Goal: Task Accomplishment & Management: Complete application form

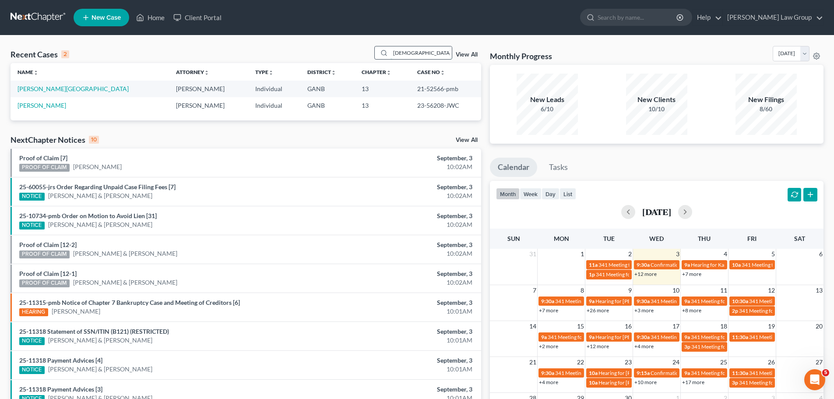
drag, startPoint x: 430, startPoint y: 58, endPoint x: 419, endPoint y: 56, distance: 11.0
click at [427, 58] on input "shau" at bounding box center [420, 52] width 61 height 13
drag, startPoint x: 397, startPoint y: 52, endPoint x: 407, endPoint y: 43, distance: 13.6
click at [399, 52] on input "shau" at bounding box center [420, 52] width 61 height 13
drag, startPoint x: 409, startPoint y: 43, endPoint x: 401, endPoint y: 48, distance: 9.5
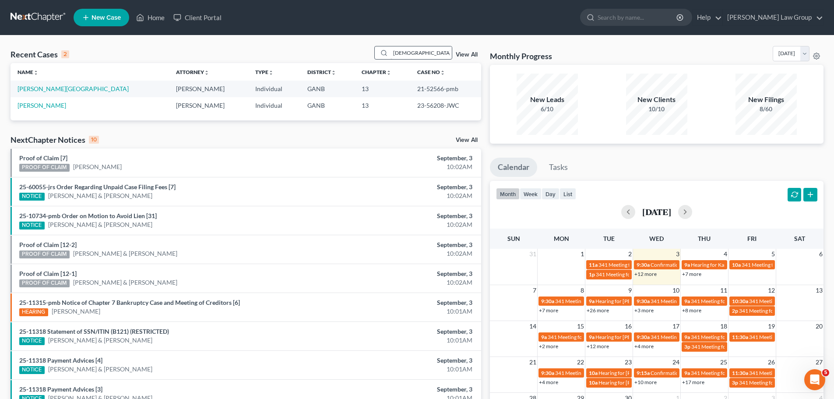
click at [407, 44] on div "Recent Cases 2 shau View All Name unfold_more expand_more expand_less Attorney …" at bounding box center [417, 262] width 834 height 454
drag, startPoint x: 407, startPoint y: 48, endPoint x: 356, endPoint y: 53, distance: 51.9
click at [356, 53] on div "Recent Cases 2 shau View All" at bounding box center [246, 54] width 471 height 17
type input "[PERSON_NAME]"
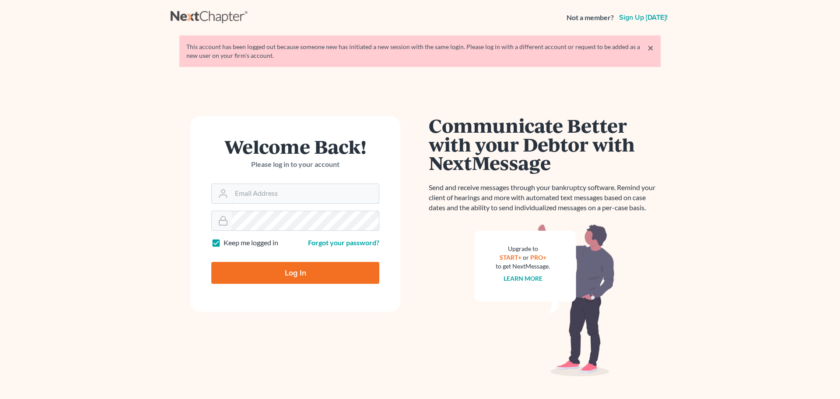
type input "[EMAIL_ADDRESS][DOMAIN_NAME]"
click at [292, 264] on input "Log In" at bounding box center [295, 273] width 168 height 22
type input "Thinking..."
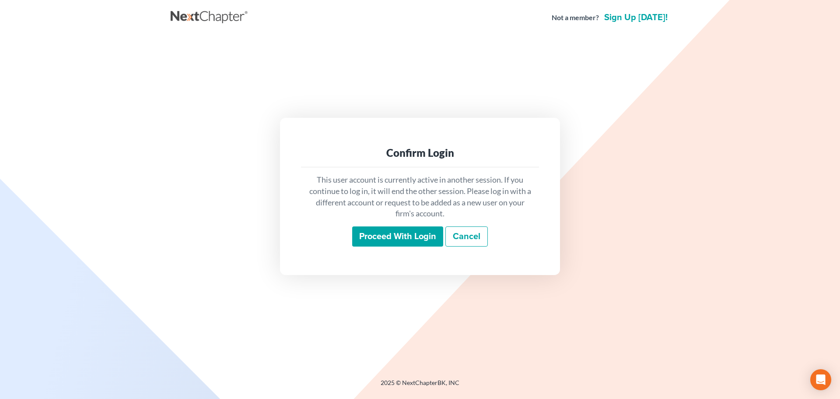
click at [392, 237] on input "Proceed with login" at bounding box center [397, 236] width 91 height 20
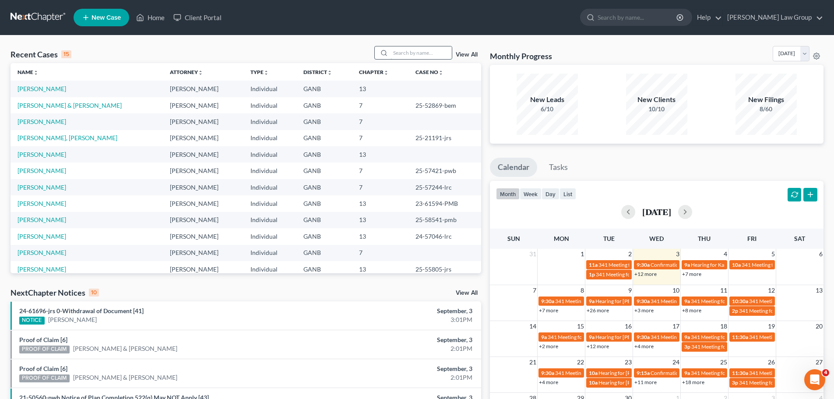
click at [424, 51] on input "search" at bounding box center [420, 52] width 61 height 13
type input "[PERSON_NAME]"
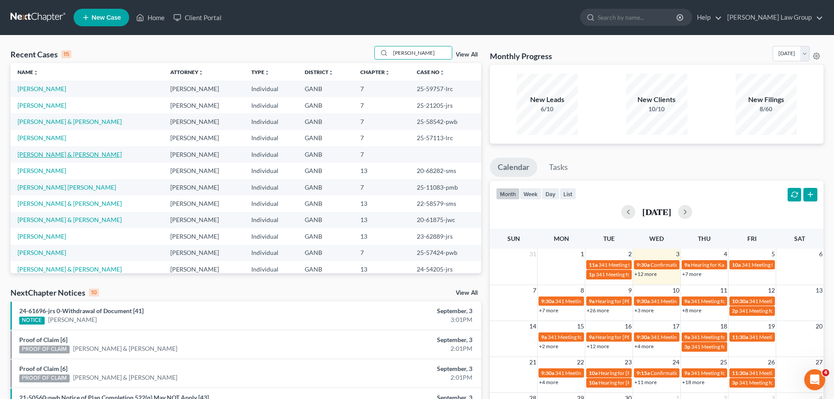
click at [74, 156] on link "[PERSON_NAME] & [PERSON_NAME]" at bounding box center [70, 154] width 104 height 7
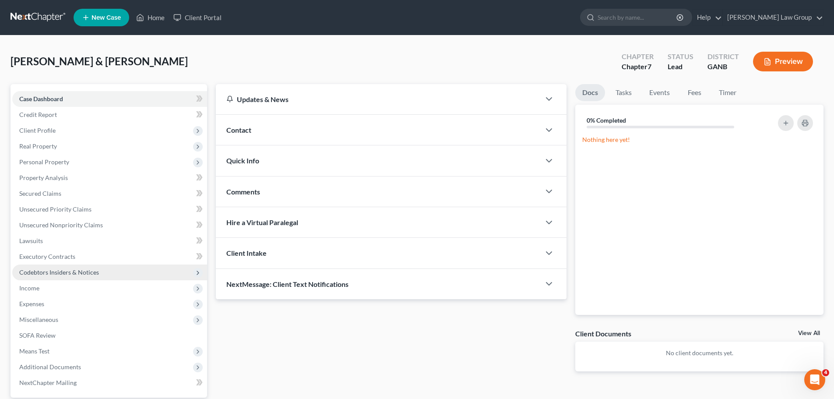
scroll to position [82, 0]
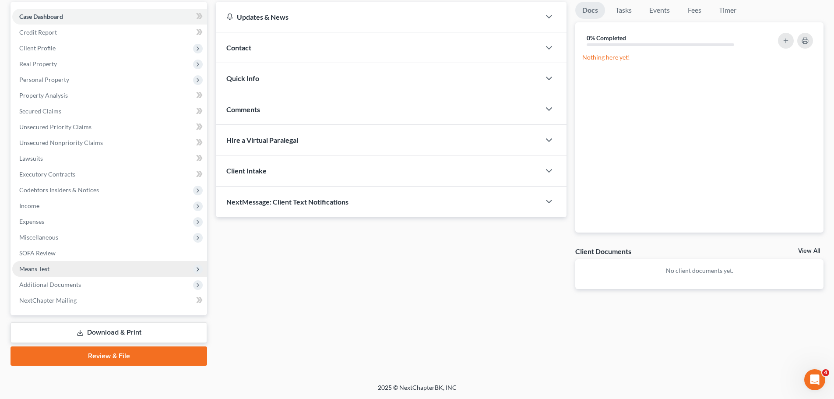
click at [79, 273] on span "Means Test" at bounding box center [109, 269] width 195 height 16
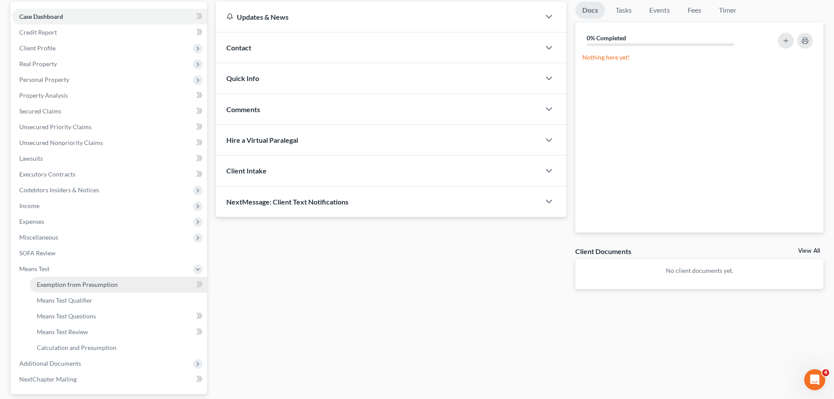
click at [155, 281] on link "Exemption from Presumption" at bounding box center [118, 285] width 177 height 16
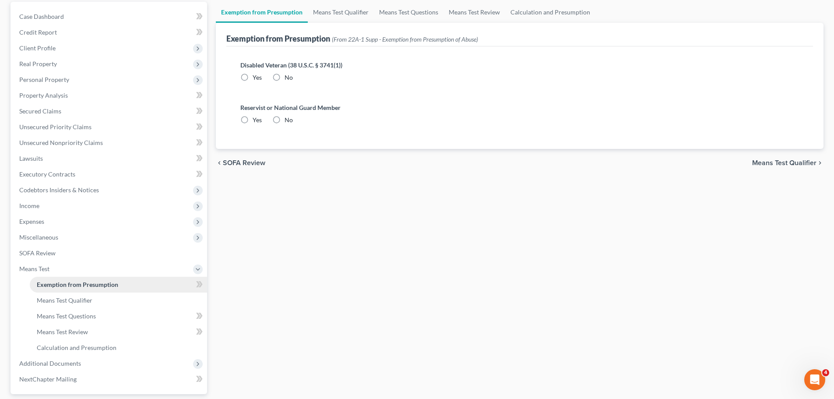
radio input "true"
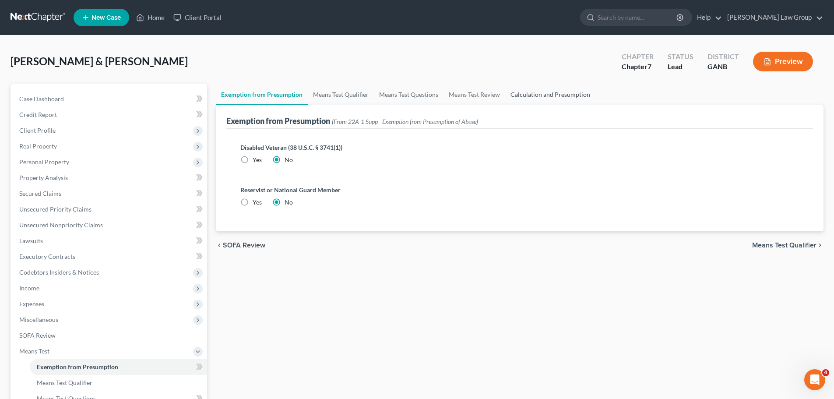
click at [585, 93] on link "Calculation and Presumption" at bounding box center [550, 94] width 90 height 21
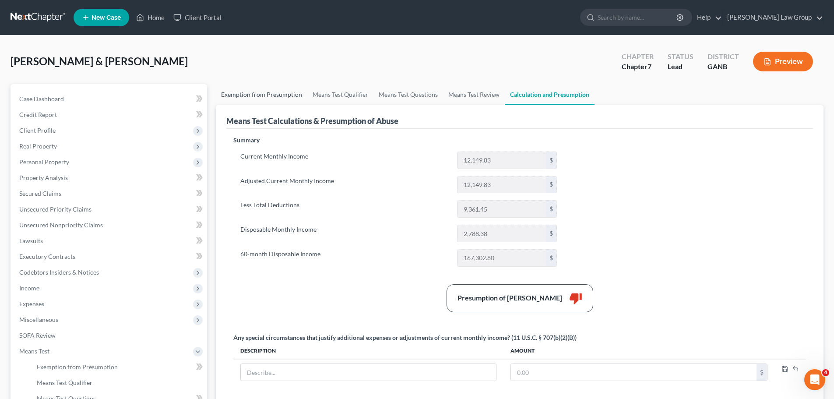
click at [269, 97] on link "Exemption from Presumption" at bounding box center [261, 94] width 91 height 21
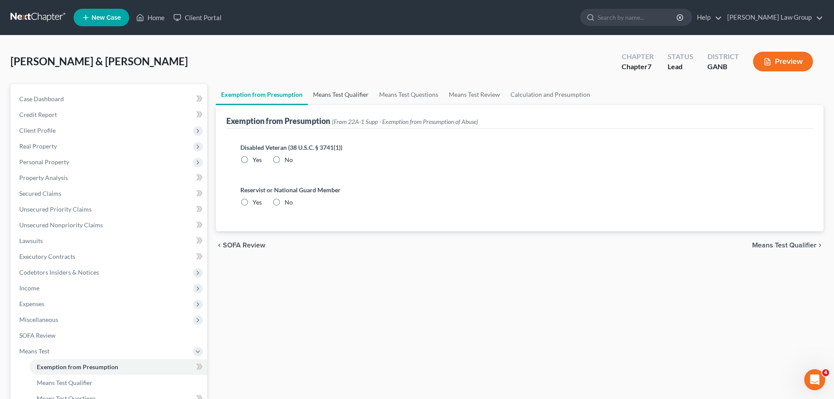
radio input "true"
click at [482, 95] on link "Means Test Review" at bounding box center [474, 94] width 62 height 21
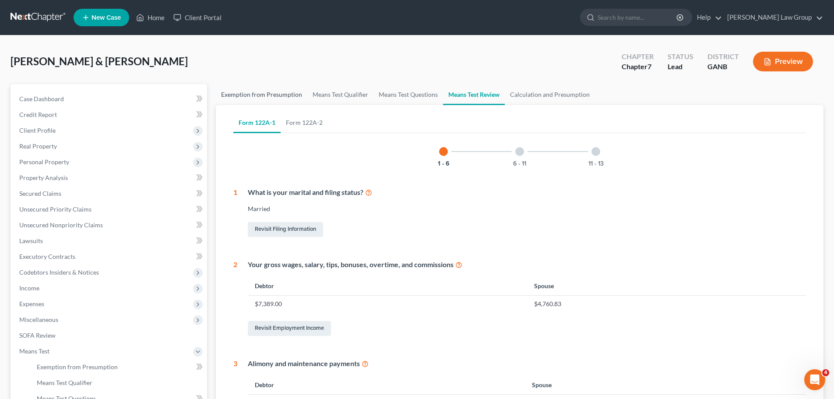
click at [266, 95] on link "Exemption from Presumption" at bounding box center [261, 94] width 91 height 21
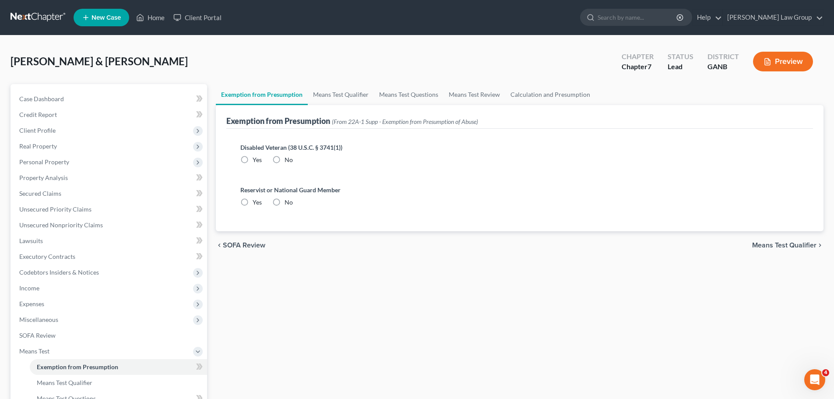
radio input "true"
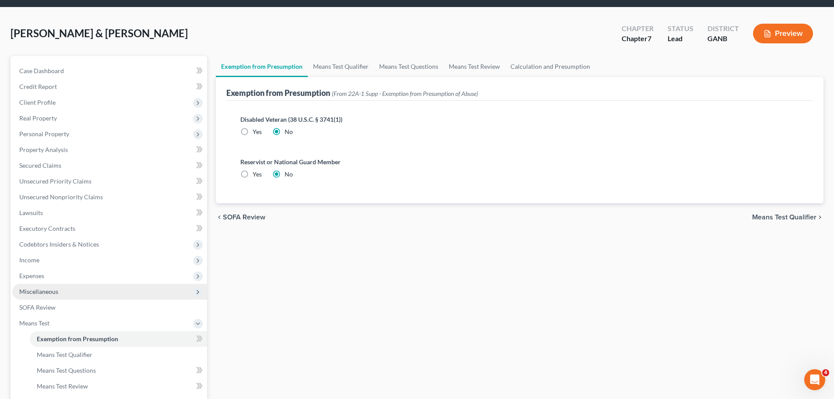
scroll to position [44, 0]
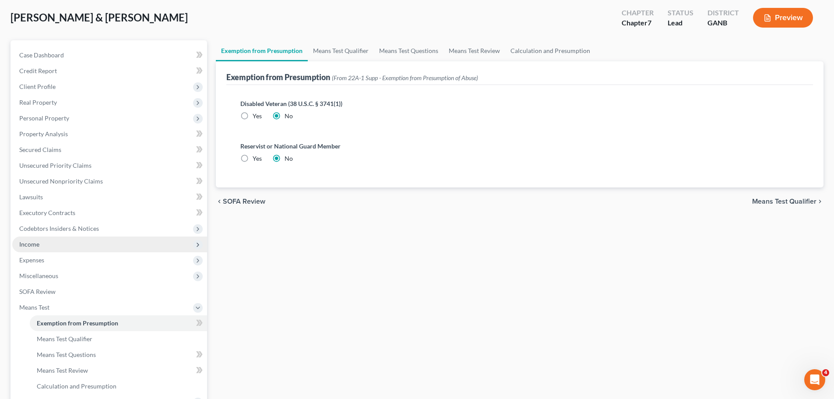
click at [36, 240] on span "Income" at bounding box center [29, 243] width 20 height 7
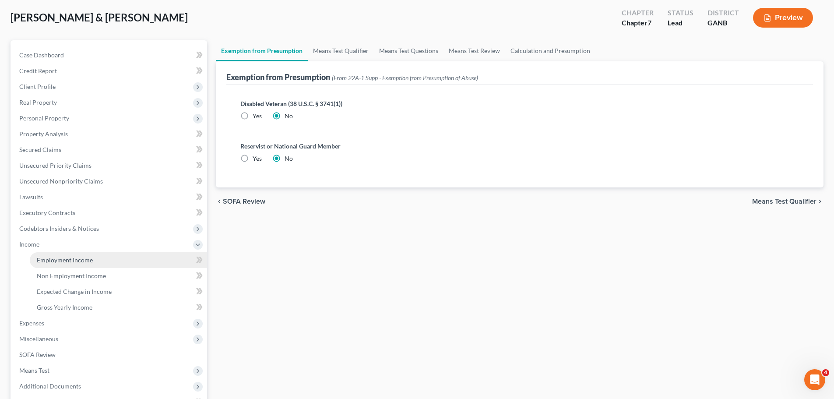
click at [95, 253] on link "Employment Income" at bounding box center [118, 260] width 177 height 16
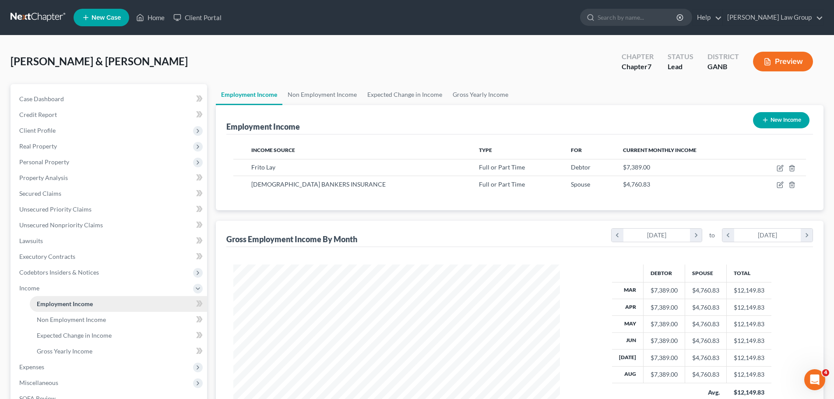
scroll to position [163, 344]
click at [91, 131] on span "Client Profile" at bounding box center [109, 131] width 195 height 16
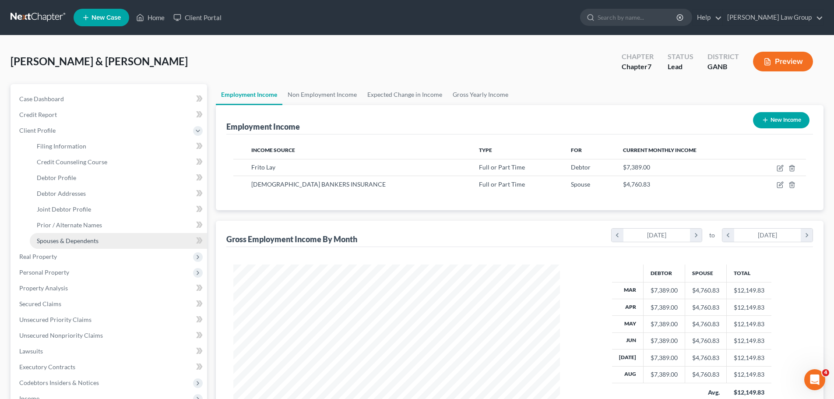
click at [97, 237] on span "Spouses & Dependents" at bounding box center [68, 240] width 62 height 7
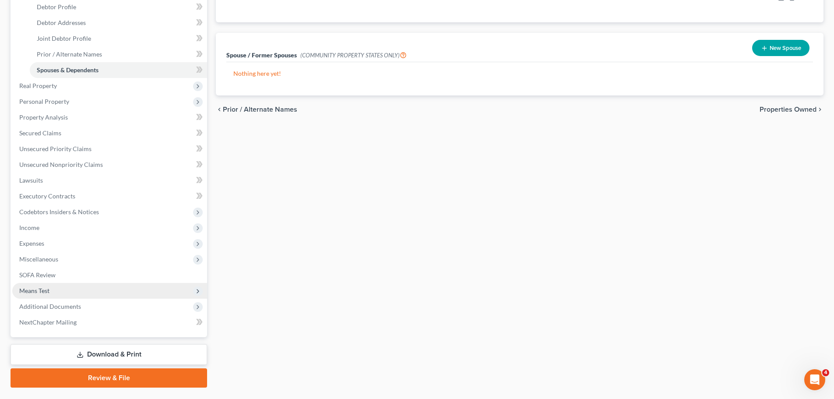
scroll to position [175, 0]
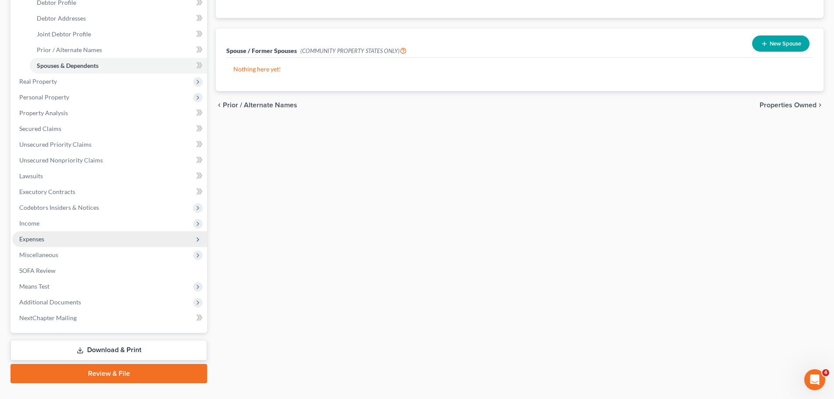
click at [85, 240] on span "Expenses" at bounding box center [109, 239] width 195 height 16
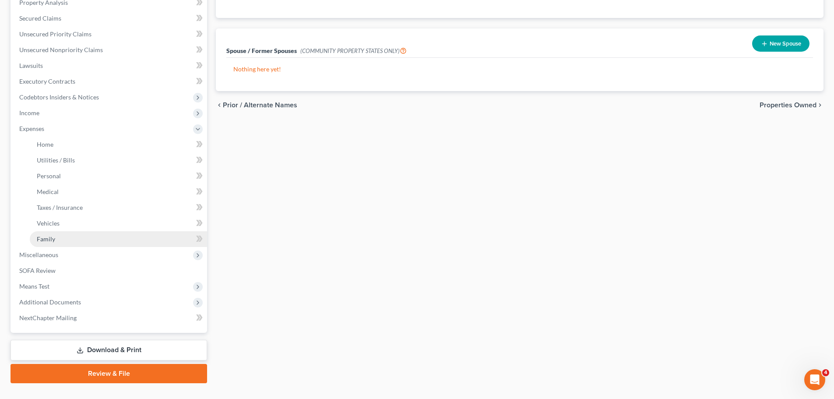
click at [62, 241] on link "Family" at bounding box center [118, 239] width 177 height 16
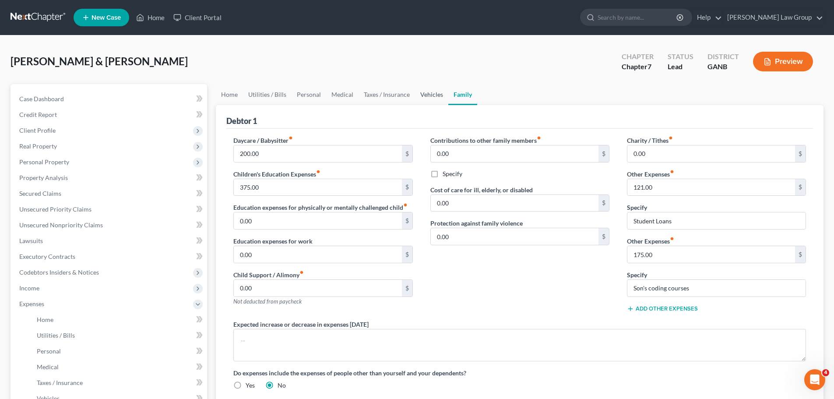
click at [431, 95] on link "Vehicles" at bounding box center [431, 94] width 33 height 21
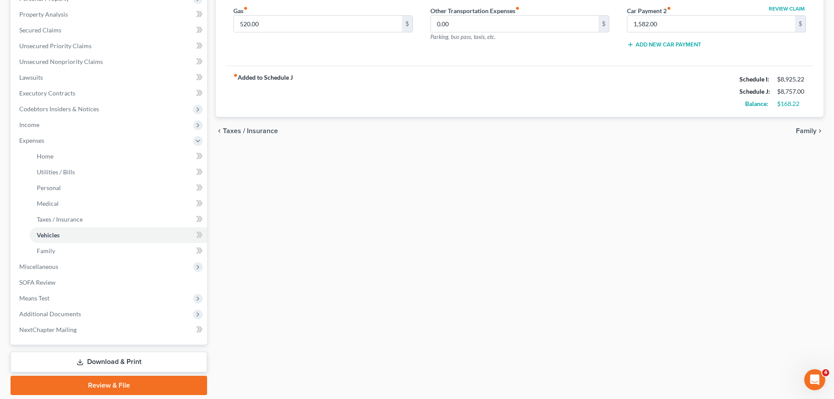
scroll to position [193, 0]
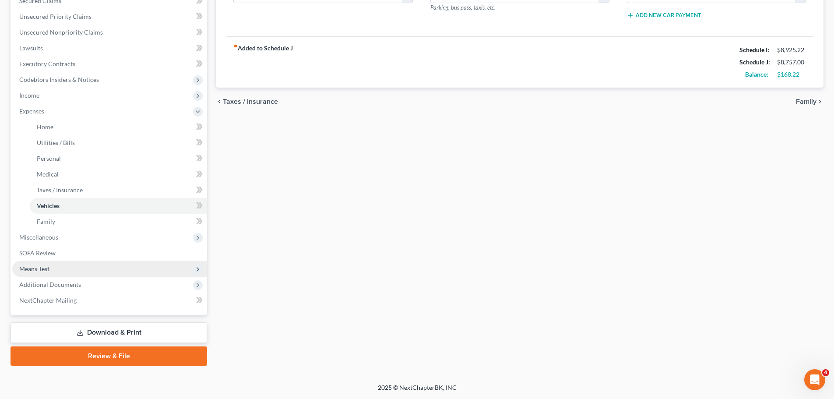
click at [96, 265] on span "Means Test" at bounding box center [109, 269] width 195 height 16
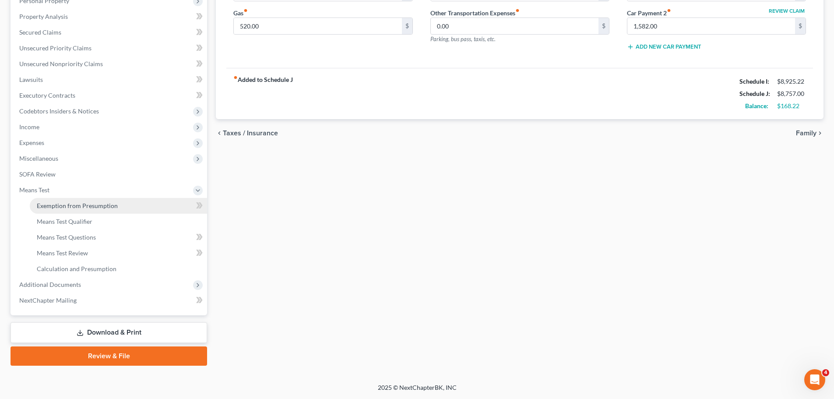
click at [162, 208] on link "Exemption from Presumption" at bounding box center [118, 206] width 177 height 16
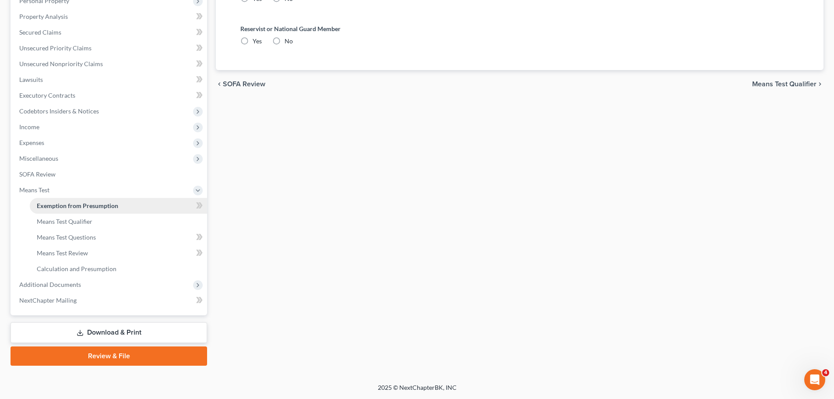
radio input "true"
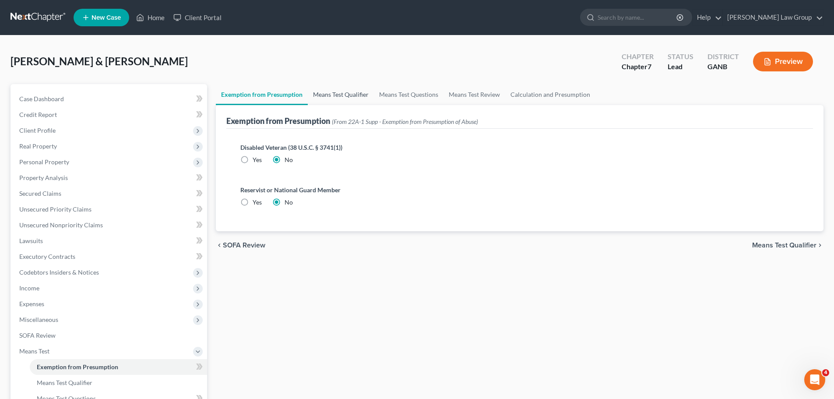
click at [344, 97] on link "Means Test Qualifier" at bounding box center [341, 94] width 66 height 21
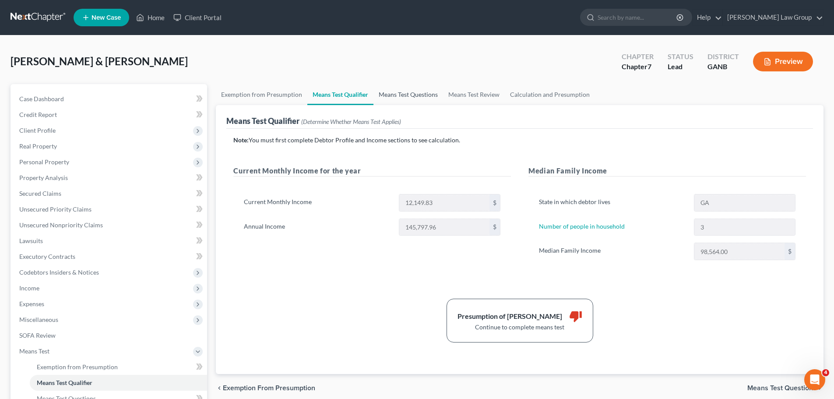
click at [399, 98] on link "Means Test Questions" at bounding box center [408, 94] width 70 height 21
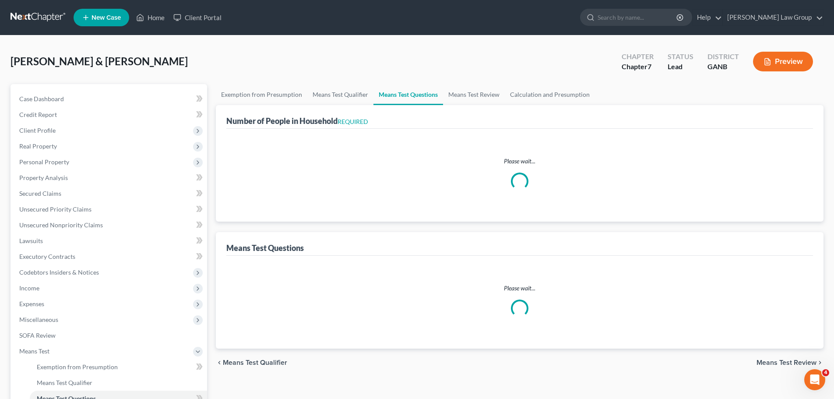
select select "0"
select select "60"
select select "1"
select select "60"
select select "1"
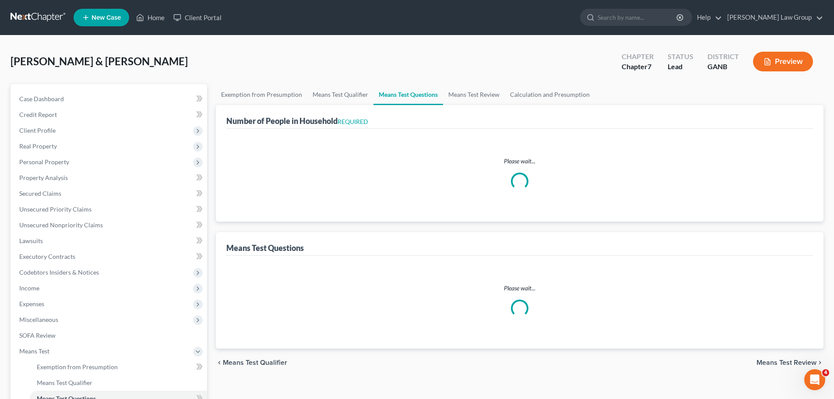
select select "60"
select select "3"
select select "0"
select select "2"
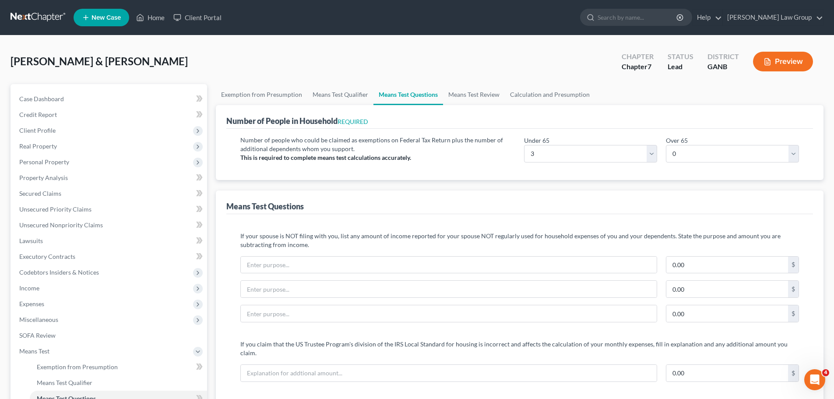
click at [461, 105] on div "Number of People in Household REQUIRED" at bounding box center [519, 117] width 587 height 24
click at [475, 93] on link "Means Test Review" at bounding box center [474, 94] width 62 height 21
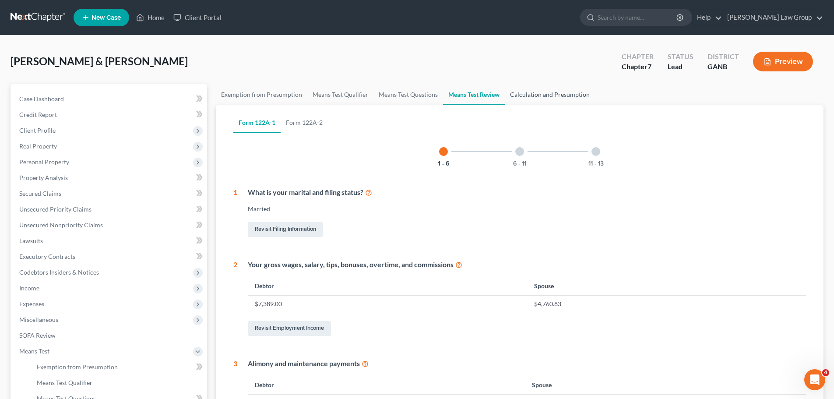
click at [578, 95] on link "Calculation and Presumption" at bounding box center [550, 94] width 90 height 21
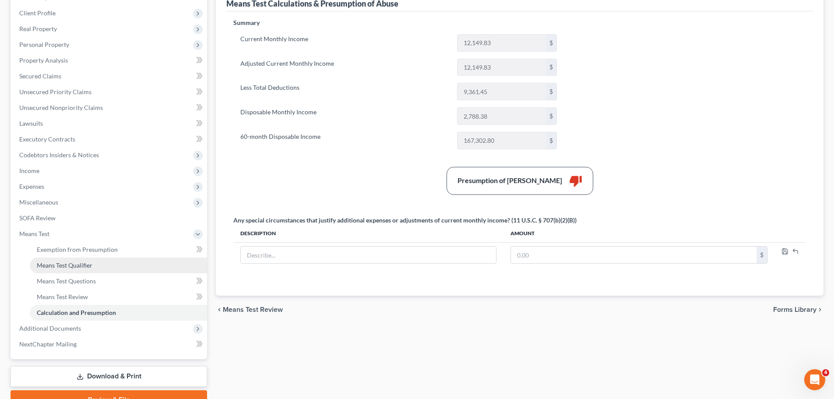
scroll to position [131, 0]
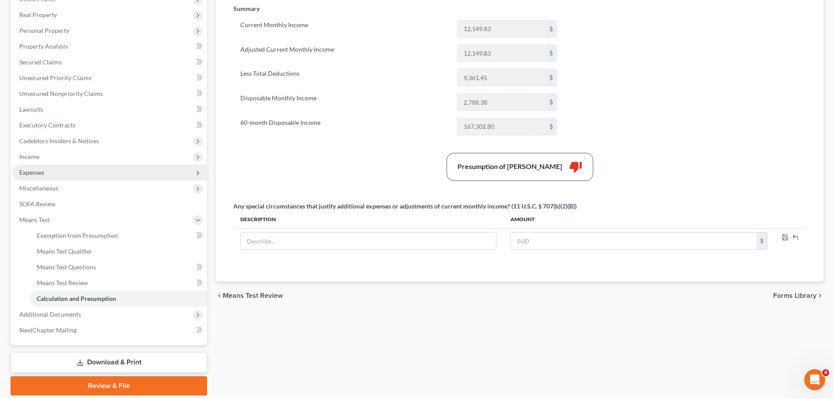
click at [50, 167] on span "Expenses" at bounding box center [109, 173] width 195 height 16
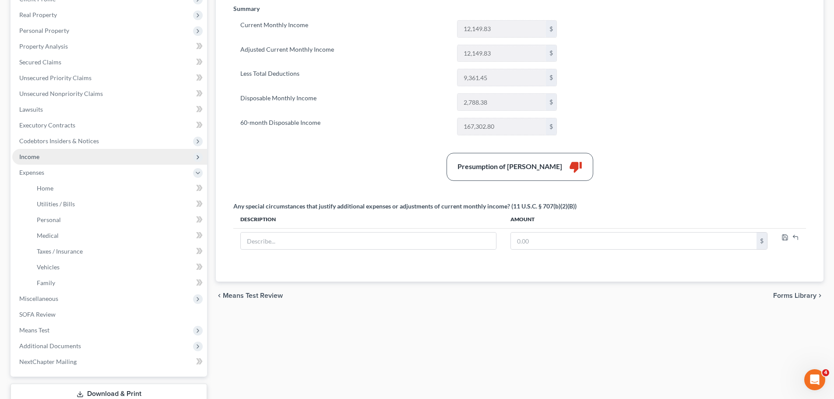
click at [65, 160] on span "Income" at bounding box center [109, 157] width 195 height 16
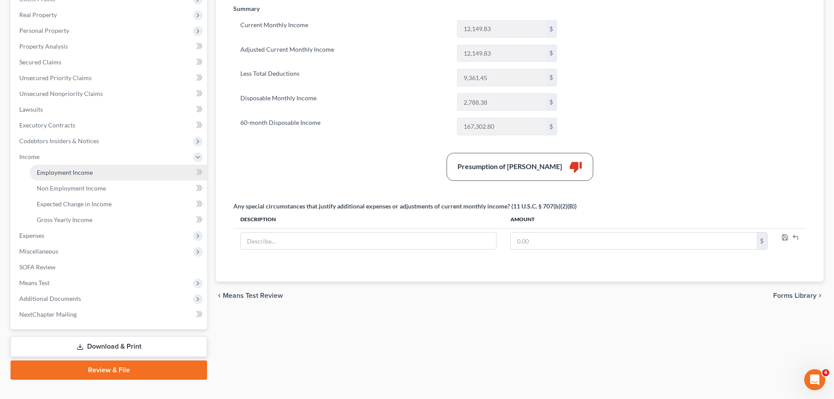
click at [116, 175] on link "Employment Income" at bounding box center [118, 173] width 177 height 16
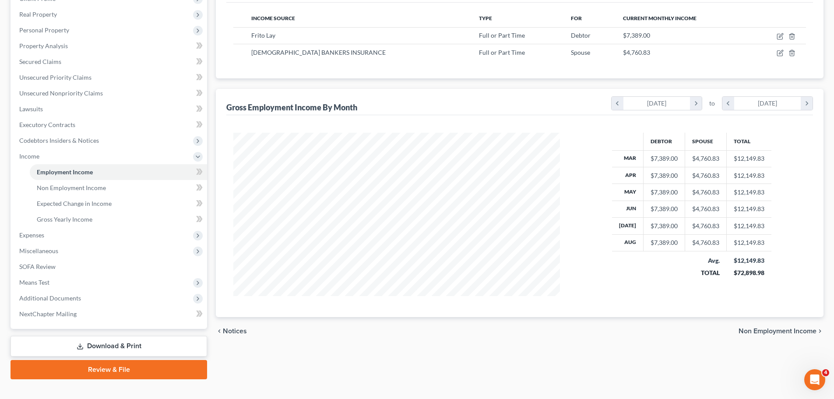
scroll to position [145, 0]
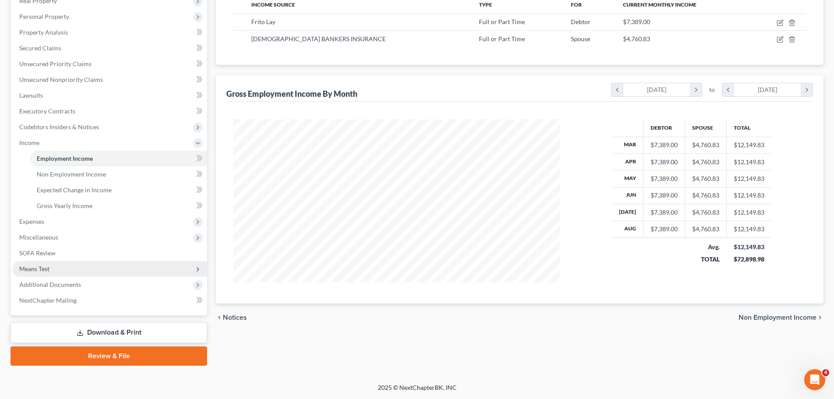
click at [67, 265] on span "Means Test" at bounding box center [109, 269] width 195 height 16
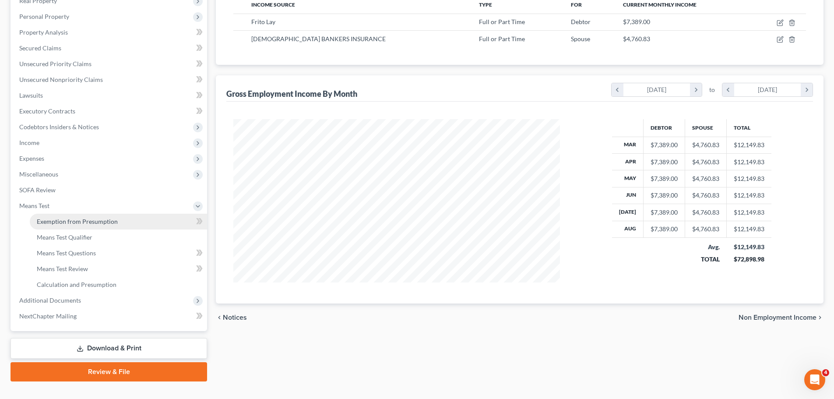
click at [136, 222] on link "Exemption from Presumption" at bounding box center [118, 222] width 177 height 16
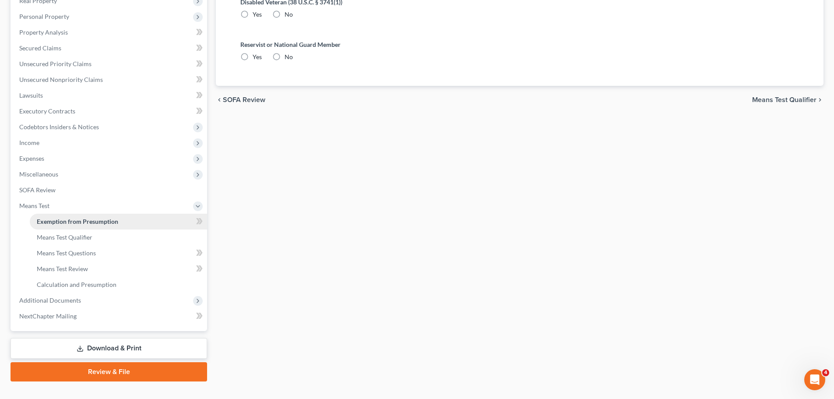
radio input "true"
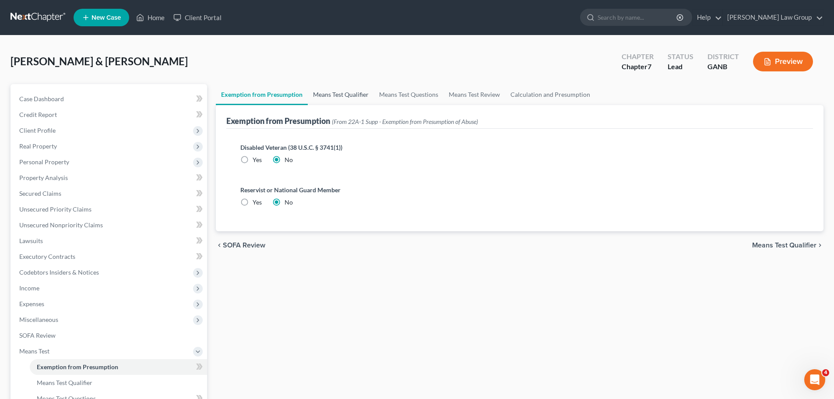
click at [325, 101] on link "Means Test Qualifier" at bounding box center [341, 94] width 66 height 21
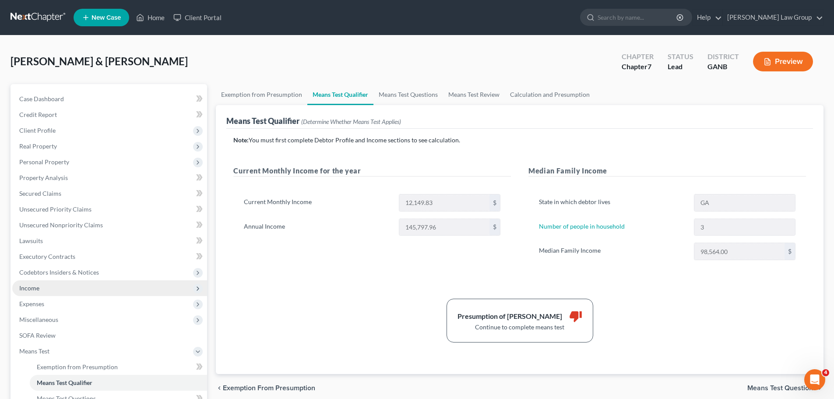
click at [81, 289] on span "Income" at bounding box center [109, 288] width 195 height 16
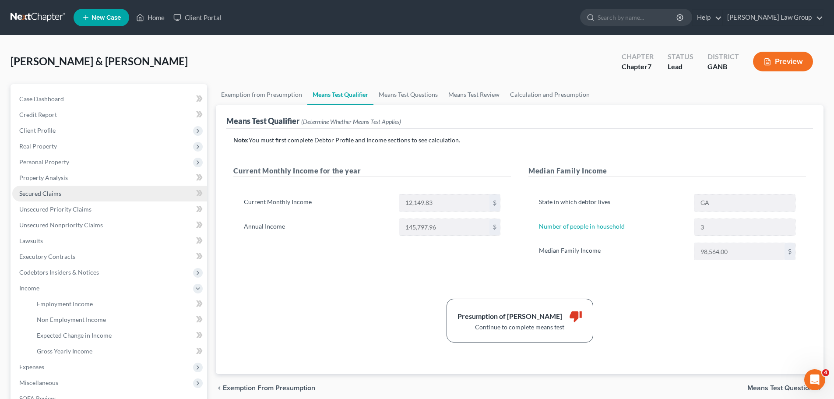
click at [62, 195] on link "Secured Claims" at bounding box center [109, 194] width 195 height 16
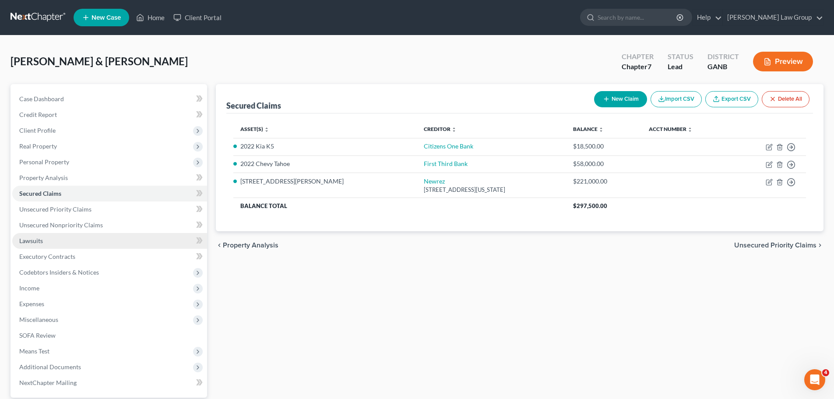
click at [80, 245] on link "Lawsuits" at bounding box center [109, 241] width 195 height 16
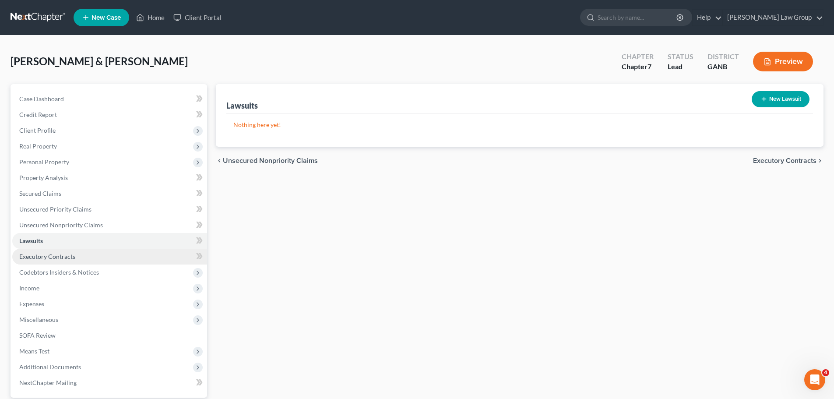
click at [79, 263] on link "Executory Contracts" at bounding box center [109, 257] width 195 height 16
click at [81, 233] on link "Lawsuits" at bounding box center [109, 241] width 195 height 16
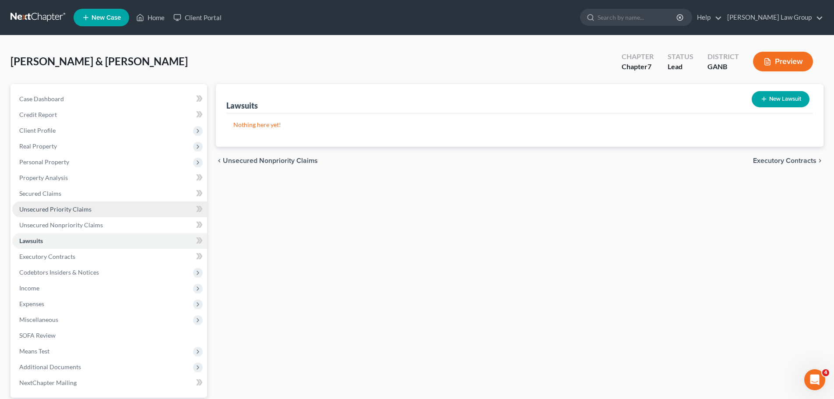
click at [94, 201] on link "Unsecured Priority Claims" at bounding box center [109, 209] width 195 height 16
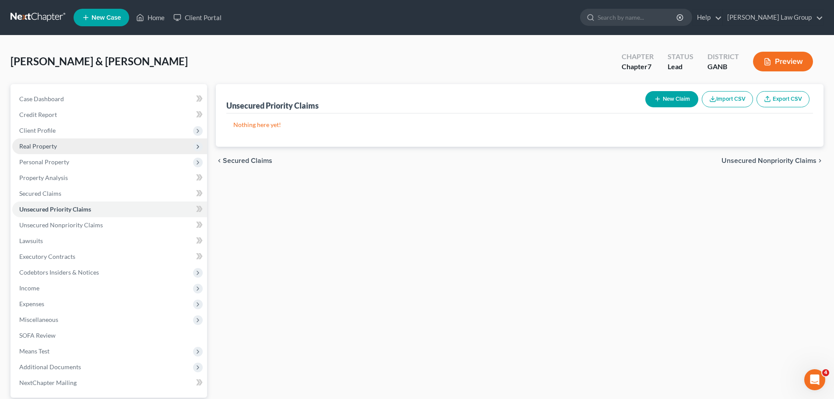
click at [67, 147] on span "Real Property" at bounding box center [109, 146] width 195 height 16
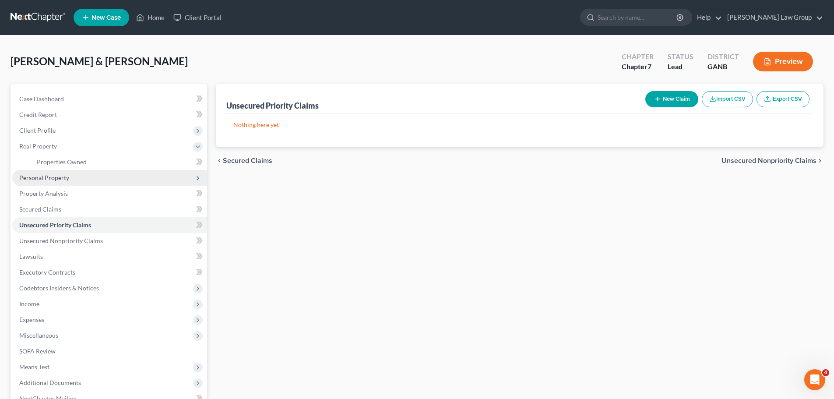
click at [82, 170] on span "Personal Property" at bounding box center [109, 178] width 195 height 16
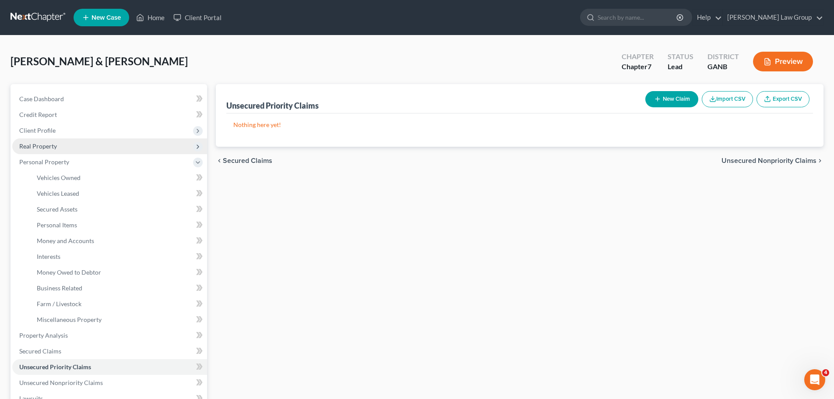
click at [51, 146] on span "Real Property" at bounding box center [38, 145] width 38 height 7
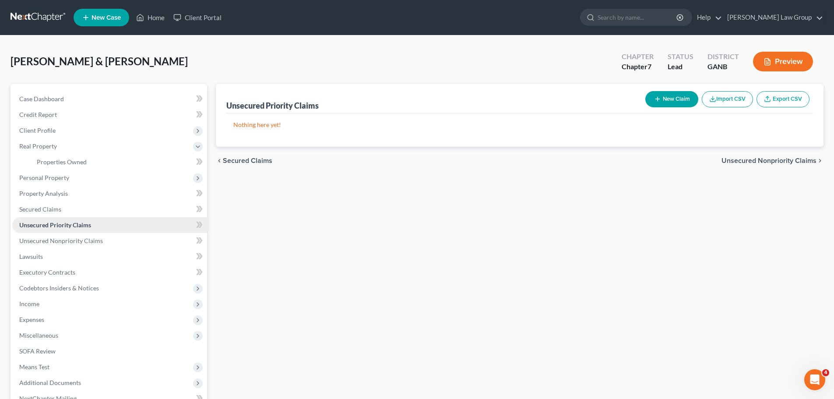
click at [122, 225] on link "Unsecured Priority Claims" at bounding box center [109, 225] width 195 height 16
drag, startPoint x: 167, startPoint y: 63, endPoint x: 1, endPoint y: 56, distance: 166.0
click at [1, 56] on div "[PERSON_NAME] & [PERSON_NAME] Upgraded Chapter Chapter 7 Status Lead District G…" at bounding box center [417, 258] width 834 height 446
copy span "[PERSON_NAME] & [PERSON_NAME]"
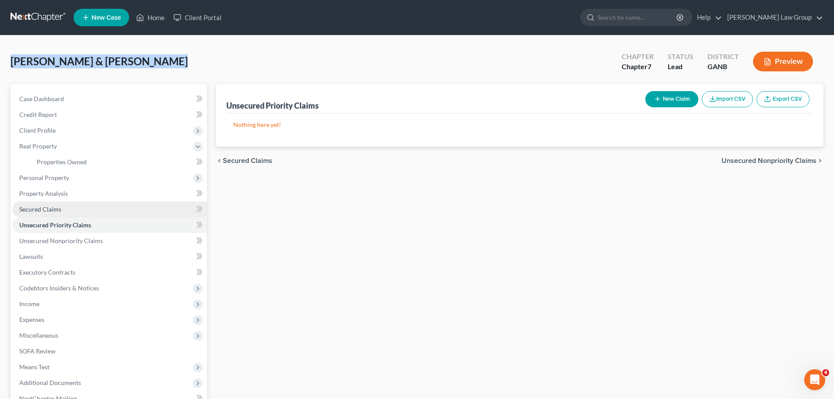
click at [64, 205] on link "Secured Claims" at bounding box center [109, 209] width 195 height 16
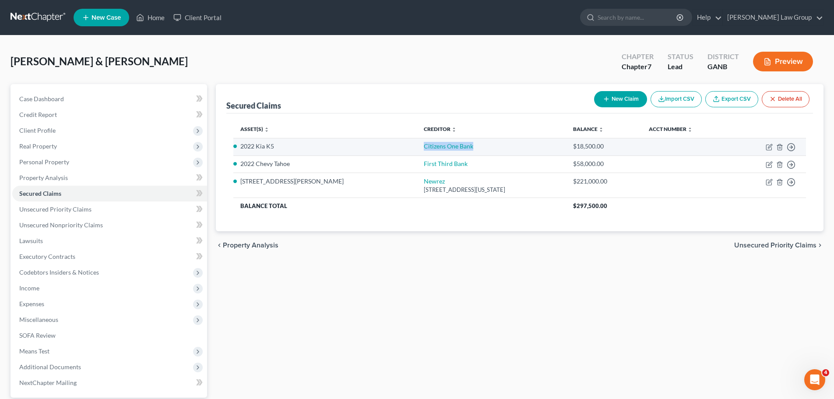
drag, startPoint x: 399, startPoint y: 145, endPoint x: 343, endPoint y: 144, distance: 55.6
click at [417, 144] on td "Citizens One Bank" at bounding box center [491, 147] width 149 height 18
copy link "Citizens One Bank"
drag, startPoint x: 418, startPoint y: 149, endPoint x: 403, endPoint y: 154, distance: 15.6
click at [418, 149] on td "Citizens One Bank" at bounding box center [491, 147] width 149 height 18
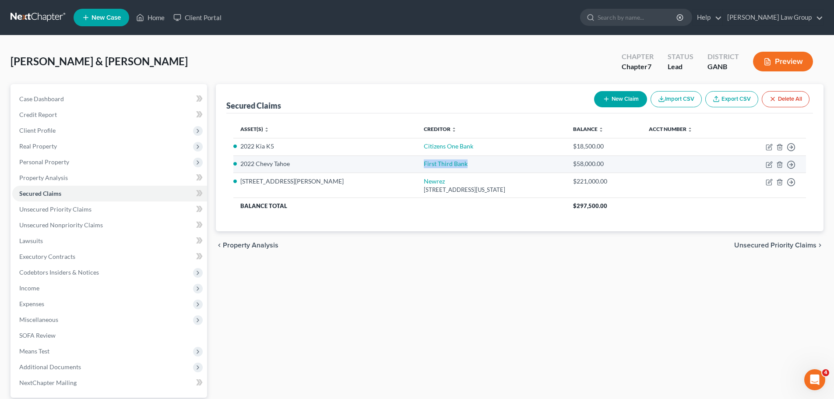
drag, startPoint x: 394, startPoint y: 164, endPoint x: 338, endPoint y: 165, distance: 56.0
click at [338, 165] on tr "2022 Chevy Tahoe First Third Bank $58,000.00 Move to E Move to F Move to G Move…" at bounding box center [519, 164] width 572 height 18
copy tr "First Third Bank"
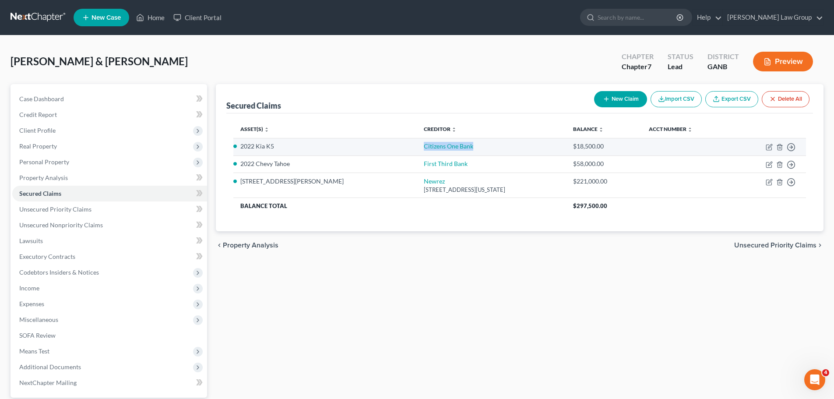
drag, startPoint x: 410, startPoint y: 147, endPoint x: 344, endPoint y: 140, distance: 66.4
click at [417, 140] on td "Citizens One Bank" at bounding box center [491, 147] width 149 height 18
copy link "Citizens One Bank"
drag, startPoint x: 517, startPoint y: 147, endPoint x: 532, endPoint y: 148, distance: 15.4
click at [517, 147] on td "Citizens One Bank" at bounding box center [491, 147] width 149 height 18
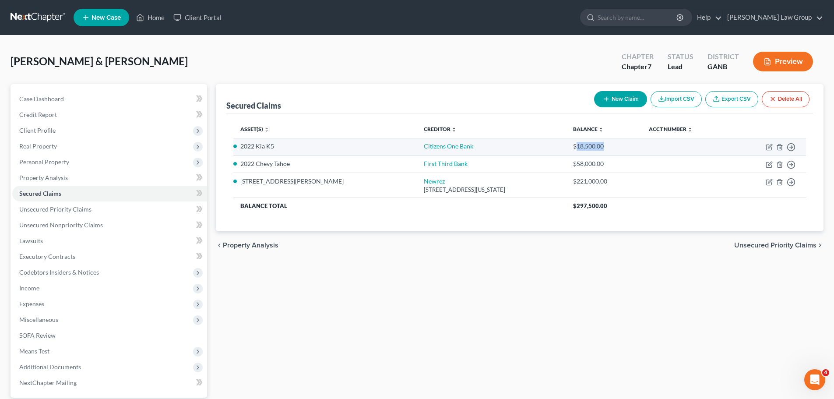
drag, startPoint x: 600, startPoint y: 148, endPoint x: 562, endPoint y: 145, distance: 37.8
click at [573, 145] on div "$18,500.00" at bounding box center [603, 146] width 61 height 9
copy div "18,500.00"
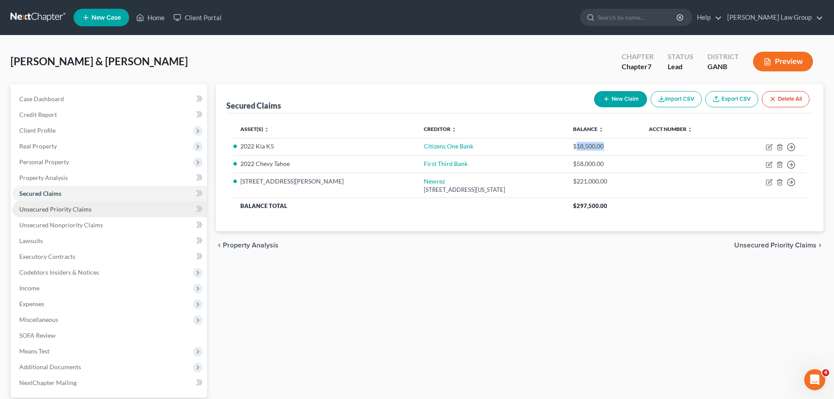
click at [56, 207] on span "Unsecured Priority Claims" at bounding box center [55, 208] width 72 height 7
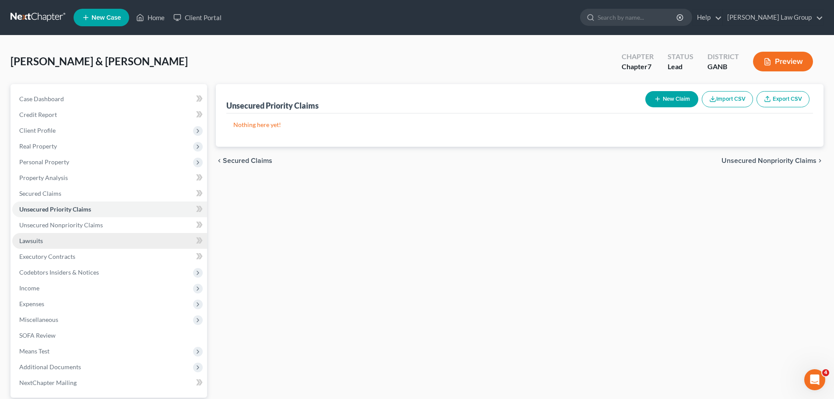
click at [83, 233] on link "Lawsuits" at bounding box center [109, 241] width 195 height 16
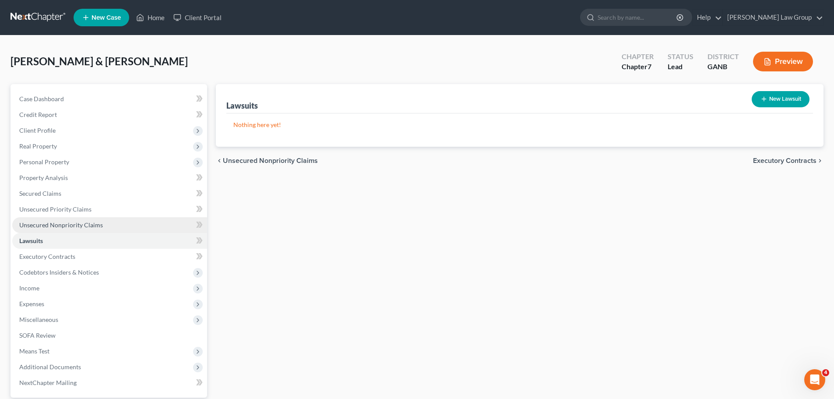
click at [83, 228] on span "Unsecured Nonpriority Claims" at bounding box center [61, 224] width 84 height 7
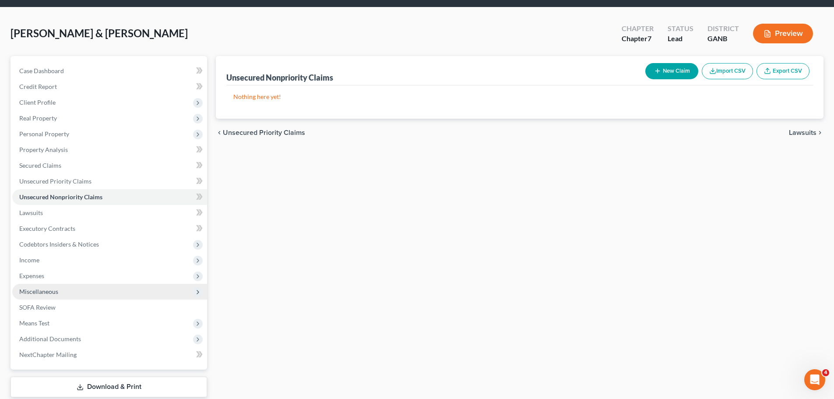
scroll to position [44, 0]
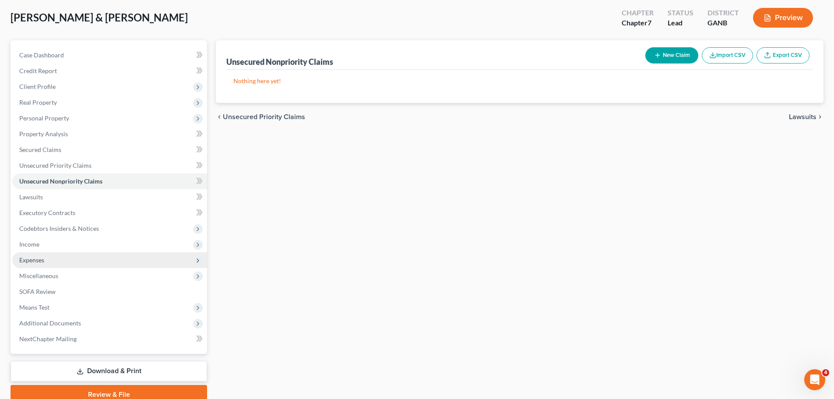
click at [69, 260] on span "Expenses" at bounding box center [109, 260] width 195 height 16
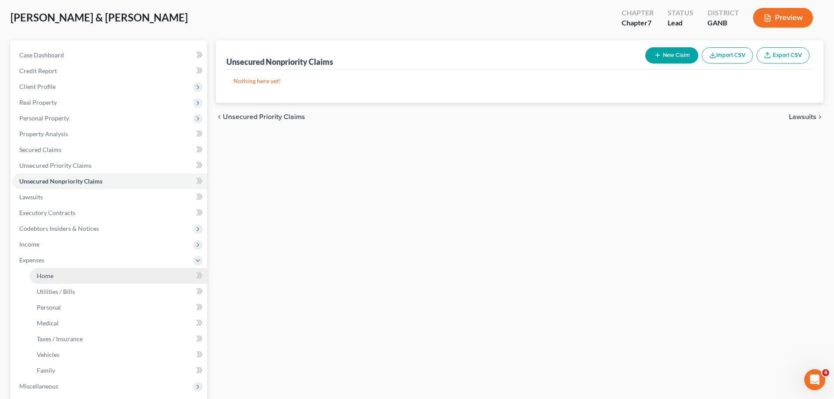
click at [63, 277] on link "Home" at bounding box center [118, 276] width 177 height 16
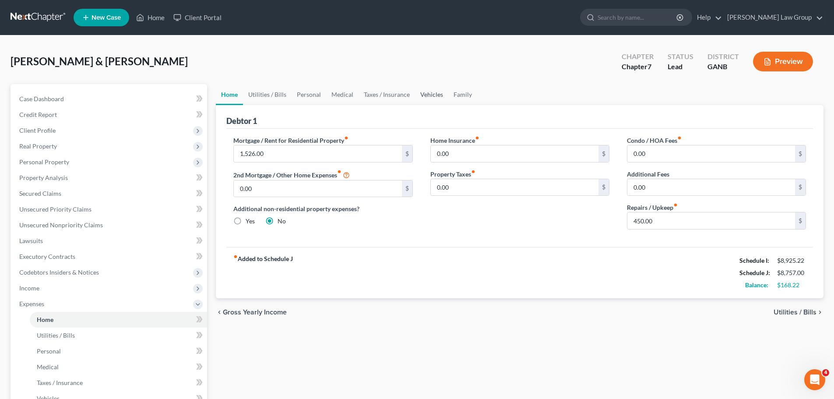
click at [423, 94] on link "Vehicles" at bounding box center [431, 94] width 33 height 21
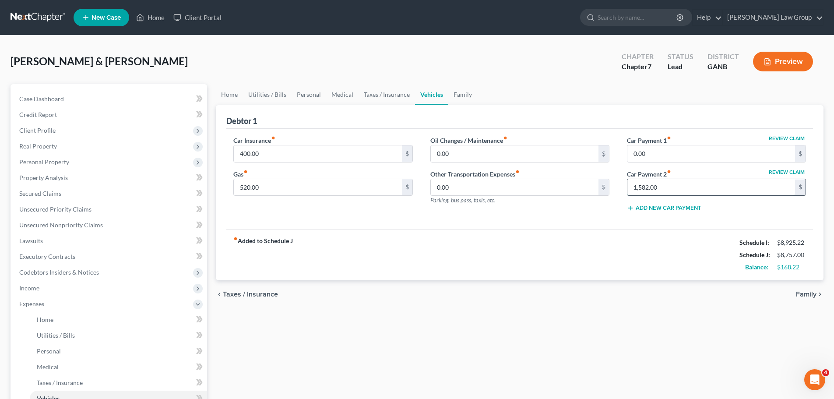
click at [657, 180] on input "1,582.00" at bounding box center [711, 187] width 168 height 17
click at [428, 233] on div "fiber_manual_record Added to Schedule J Schedule I: $8,925.22 Schedule J: $8,75…" at bounding box center [519, 254] width 587 height 51
click at [377, 96] on link "Taxes / Insurance" at bounding box center [386, 94] width 56 height 21
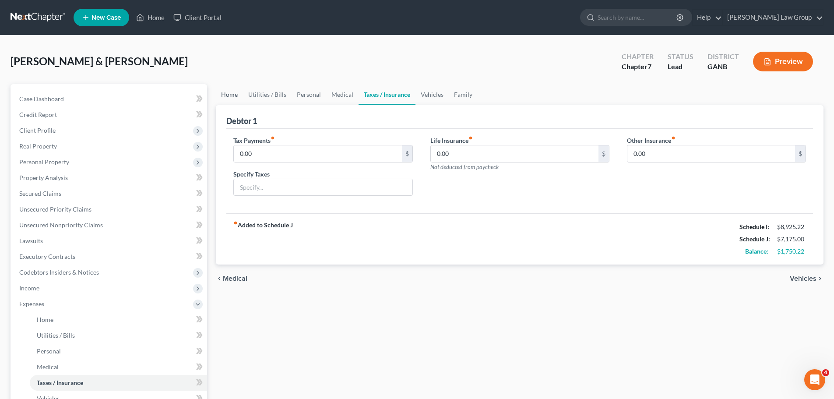
click at [221, 94] on link "Home" at bounding box center [229, 94] width 27 height 21
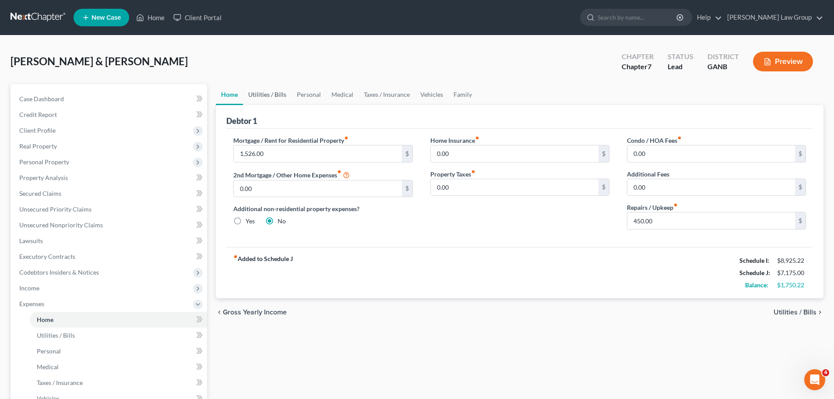
click at [260, 94] on link "Utilities / Bills" at bounding box center [267, 94] width 49 height 21
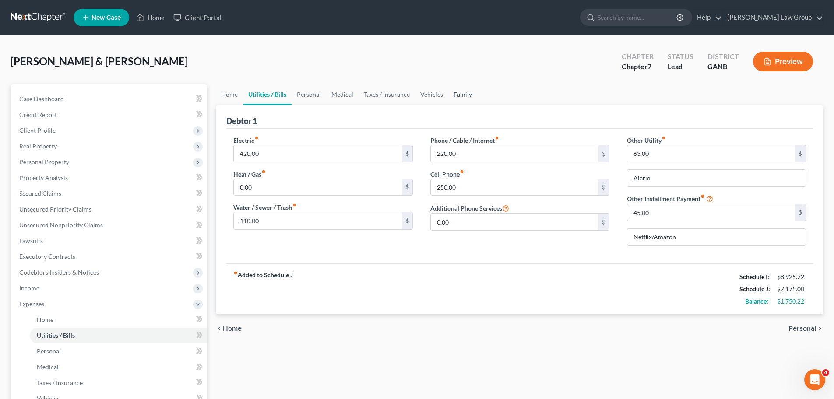
click at [450, 95] on link "Family" at bounding box center [462, 94] width 29 height 21
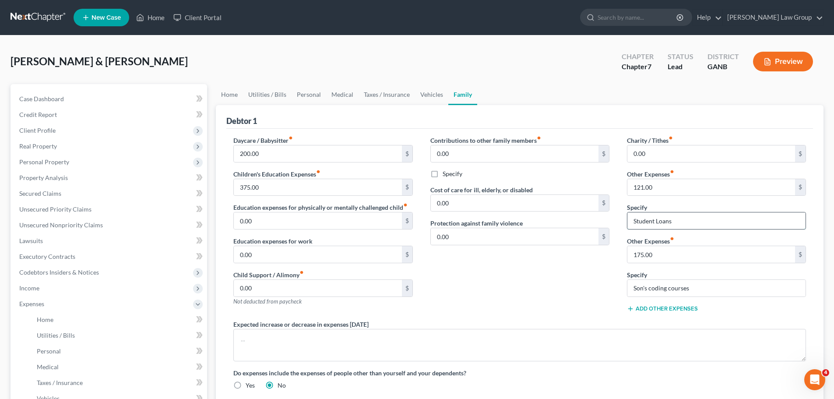
click at [690, 221] on input "Student Loans" at bounding box center [716, 220] width 178 height 17
drag, startPoint x: 690, startPoint y: 221, endPoint x: 578, endPoint y: 217, distance: 112.1
click at [578, 217] on div "Daycare / Babysitter fiber_manual_record 200.00 $ Children's Education Expenses…" at bounding box center [520, 266] width 590 height 261
click at [663, 192] on input "121.00" at bounding box center [711, 187] width 168 height 17
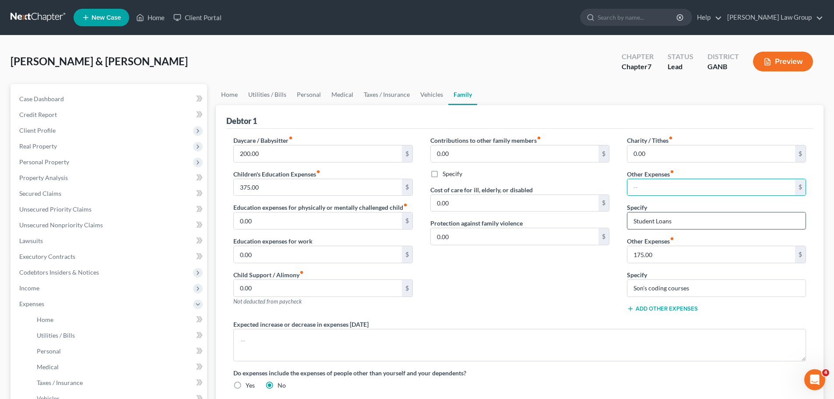
click at [687, 230] on div "Charity / Tithes fiber_manual_record 0.00 $ Other Expenses fiber_manual_record …" at bounding box center [716, 228] width 197 height 184
drag, startPoint x: 701, startPoint y: 221, endPoint x: 582, endPoint y: 220, distance: 119.1
click at [582, 220] on div "Daycare / Babysitter fiber_manual_record 200.00 $ Children's Education Expenses…" at bounding box center [520, 266] width 590 height 261
click at [576, 268] on div "Contributions to other family members fiber_manual_record 0.00 $ Specify Cost o…" at bounding box center [519, 228] width 197 height 184
click at [421, 98] on link "Vehicles" at bounding box center [431, 94] width 33 height 21
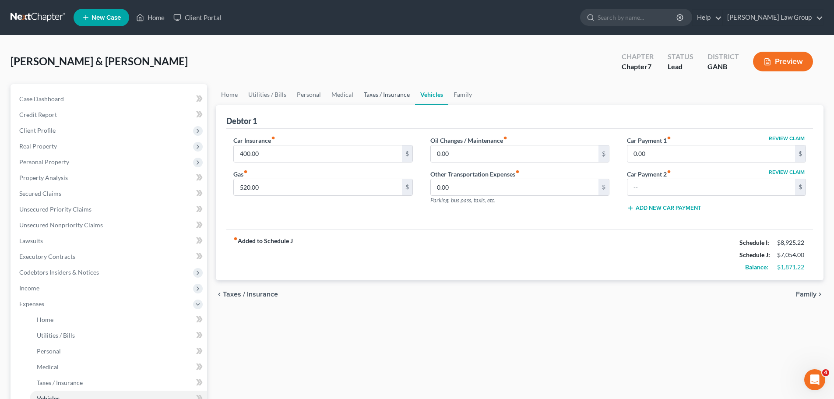
click at [376, 101] on link "Taxes / Insurance" at bounding box center [386, 94] width 56 height 21
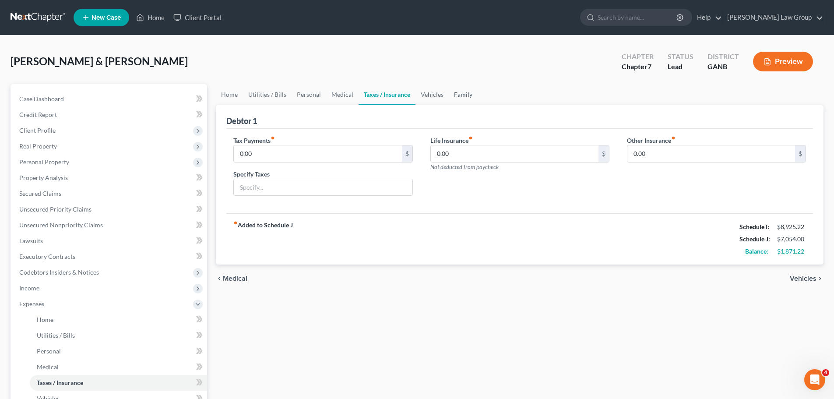
click at [453, 98] on link "Family" at bounding box center [463, 94] width 29 height 21
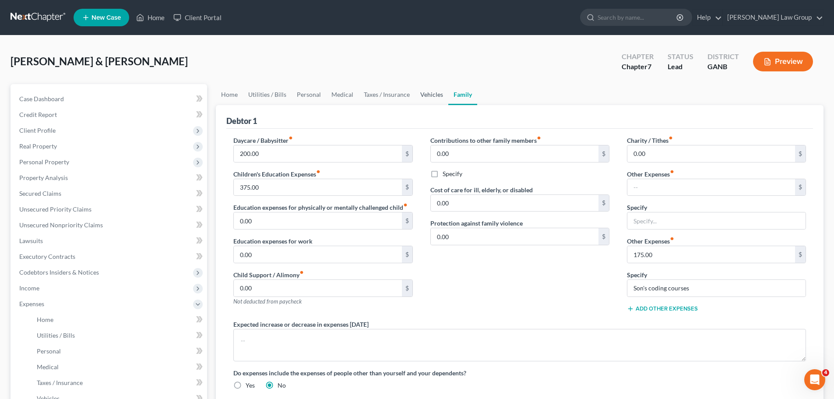
click at [420, 91] on link "Vehicles" at bounding box center [431, 94] width 33 height 21
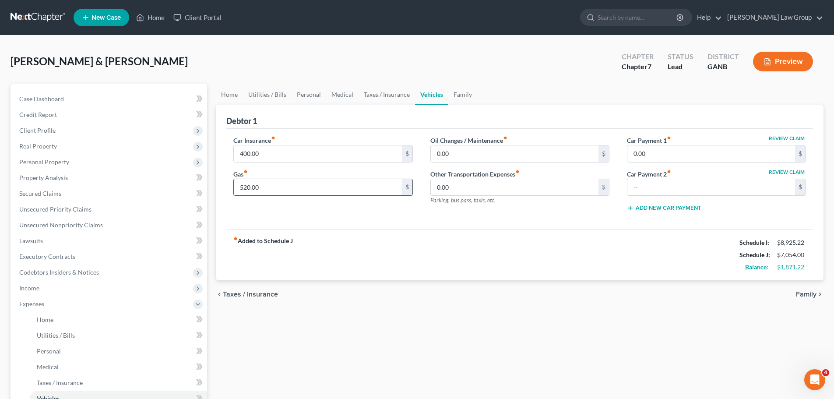
click at [300, 189] on input "520.00" at bounding box center [318, 187] width 168 height 17
type input "300"
click at [344, 98] on link "Medical" at bounding box center [342, 94] width 32 height 21
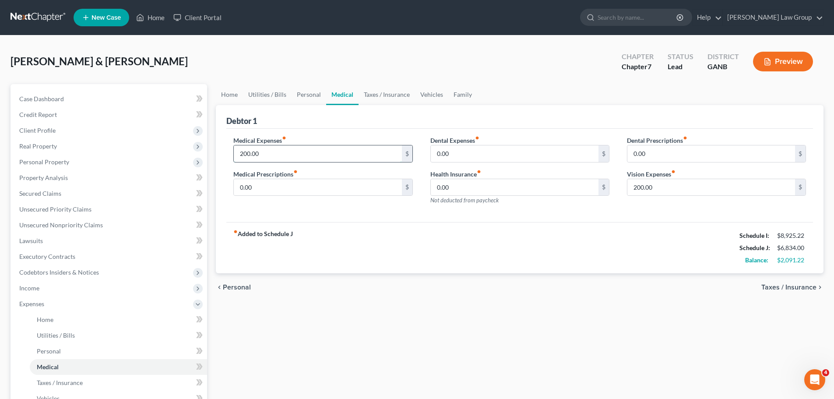
click at [299, 155] on input "200.00" at bounding box center [318, 153] width 168 height 17
type input "100"
click at [664, 192] on input "200.00" at bounding box center [711, 187] width 168 height 17
click at [604, 212] on div "Medical Expenses fiber_manual_record 100 $ Medical Prescriptions fiber_manual_r…" at bounding box center [519, 176] width 587 height 94
click at [281, 91] on link "Utilities / Bills" at bounding box center [267, 94] width 49 height 21
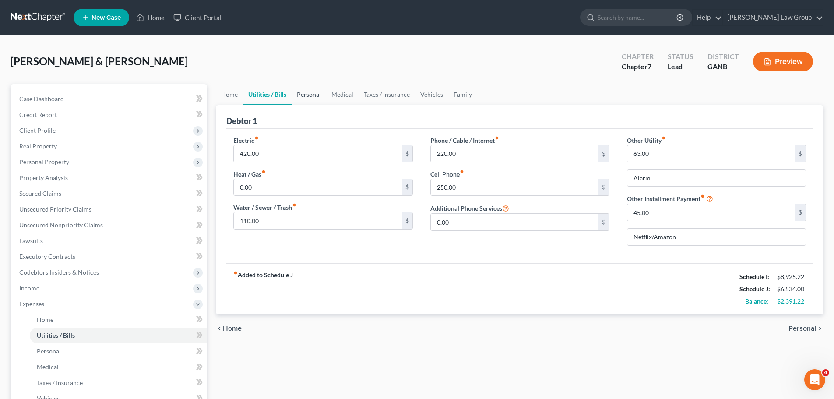
click at [296, 94] on link "Personal" at bounding box center [309, 94] width 35 height 21
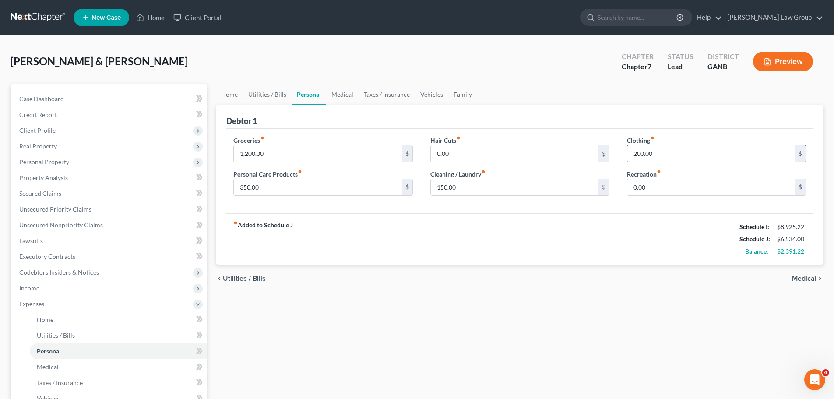
click at [654, 159] on input "200.00" at bounding box center [711, 153] width 168 height 17
type input "100"
click at [512, 187] on input "150.00" at bounding box center [515, 187] width 168 height 17
type input "100"
click at [283, 159] on input "1,200.00" at bounding box center [318, 153] width 168 height 17
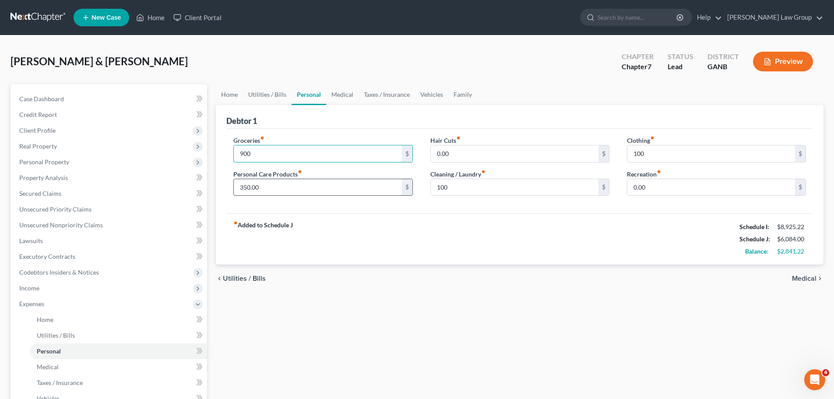
type input "900"
click at [302, 192] on input "350.00" at bounding box center [318, 187] width 168 height 17
type input "200"
click at [484, 237] on div "fiber_manual_record Added to Schedule J Schedule I: $8,925.22 Schedule J: $5,93…" at bounding box center [519, 238] width 587 height 51
click at [276, 98] on link "Utilities / Bills" at bounding box center [267, 94] width 49 height 21
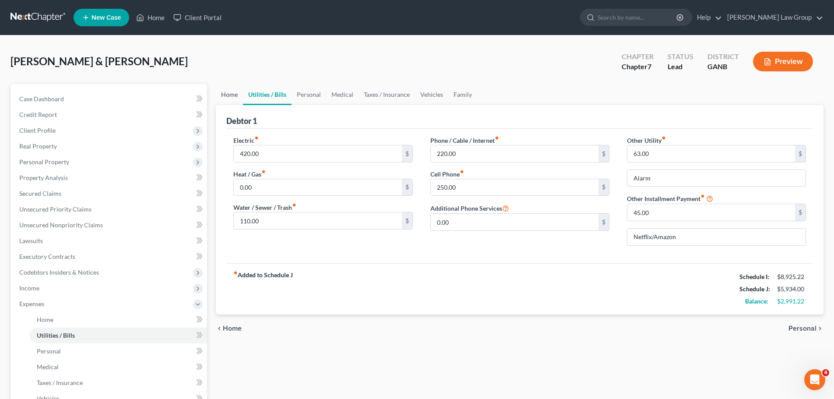
click at [222, 97] on link "Home" at bounding box center [229, 94] width 27 height 21
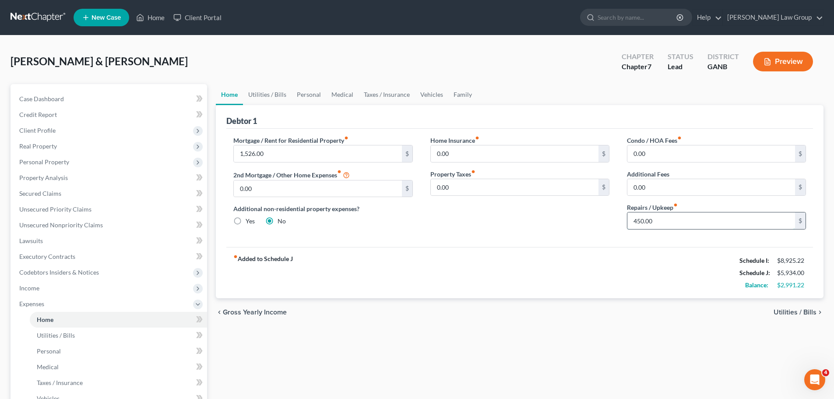
click at [660, 220] on input "450.00" at bounding box center [711, 220] width 168 height 17
type input "200"
click at [572, 242] on div "Mortgage / Rent for Residential Property fiber_manual_record 1,526.00 $ 2nd Mor…" at bounding box center [519, 188] width 587 height 118
